Goal: Consume media (video, audio)

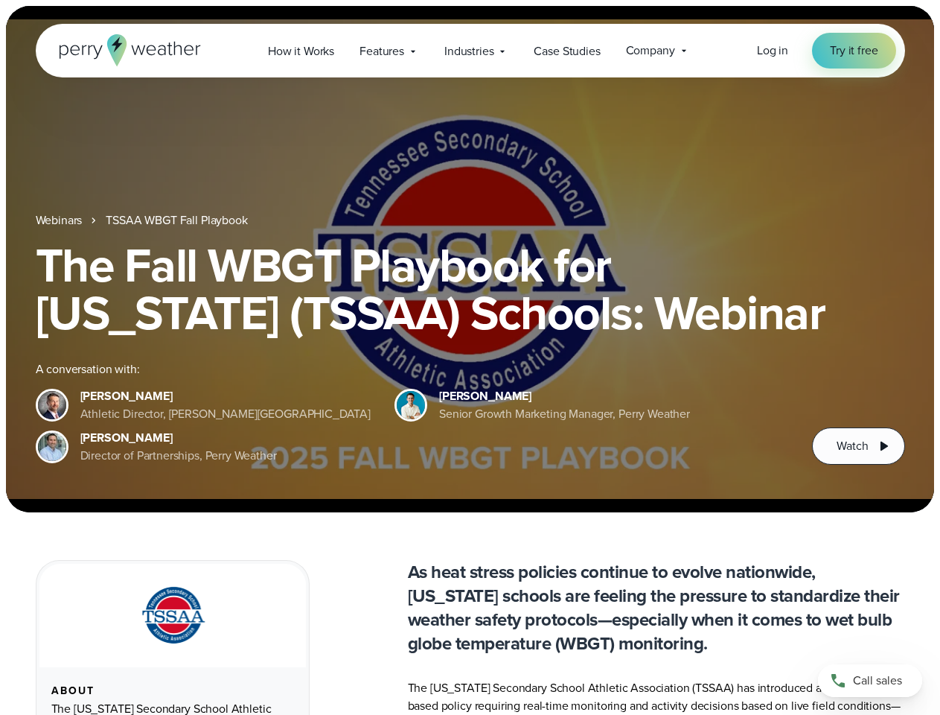
click at [470, 357] on div "The Fall WBGT Playbook for [US_STATE] (TSSAA) Schools: Webinar A conversation w…" at bounding box center [471, 352] width 870 height 223
click at [470, 51] on span "Industries" at bounding box center [469, 51] width 49 height 18
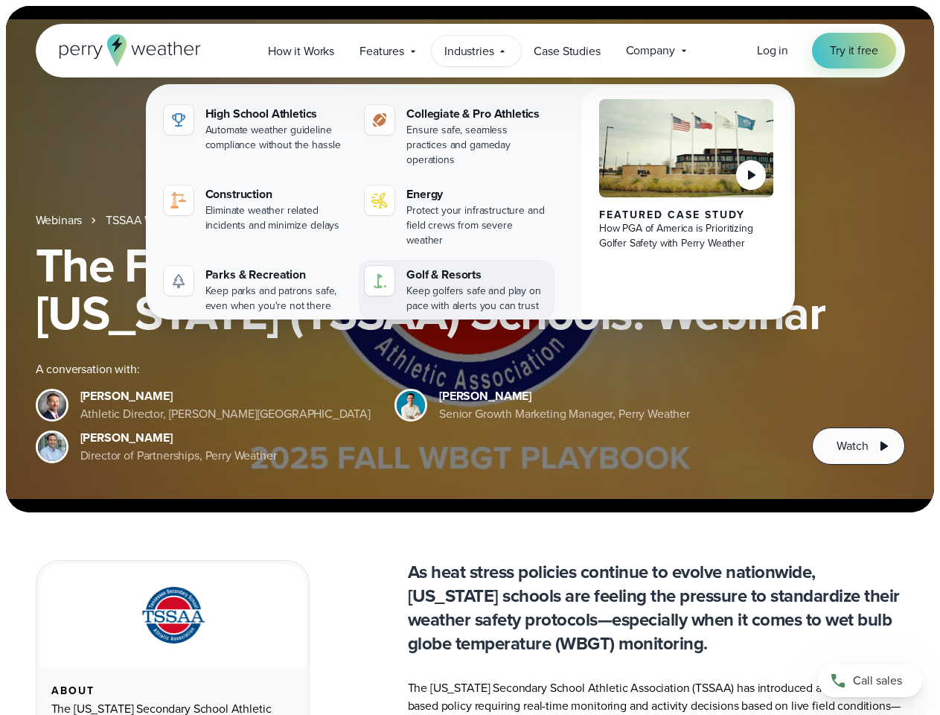
click at [470, 266] on div "Golf & Resorts" at bounding box center [478, 275] width 142 height 18
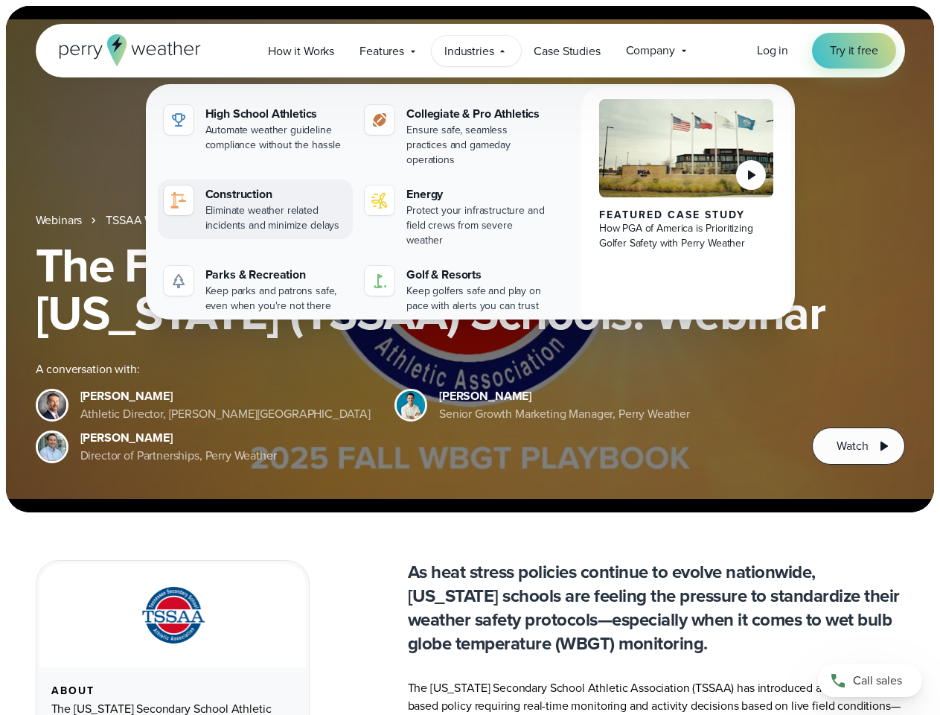
click at [178, 220] on link "Construction Eliminate weather related incidents and minimize delays" at bounding box center [256, 209] width 196 height 60
click at [858, 446] on span "Watch" at bounding box center [852, 446] width 31 height 18
